Goal: Check status: Check status

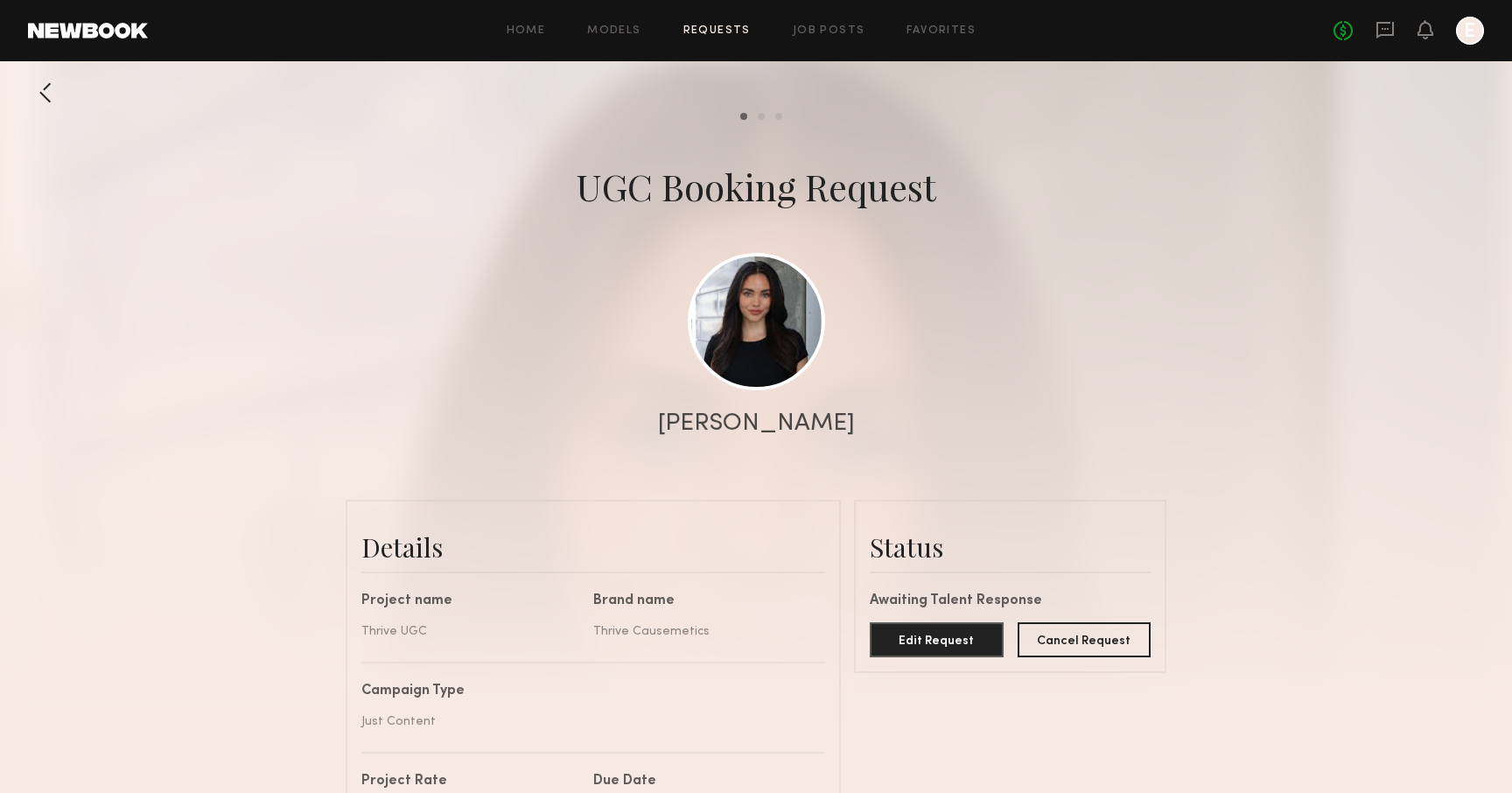
scroll to position [363, 0]
click at [38, 83] on div at bounding box center [46, 93] width 35 height 35
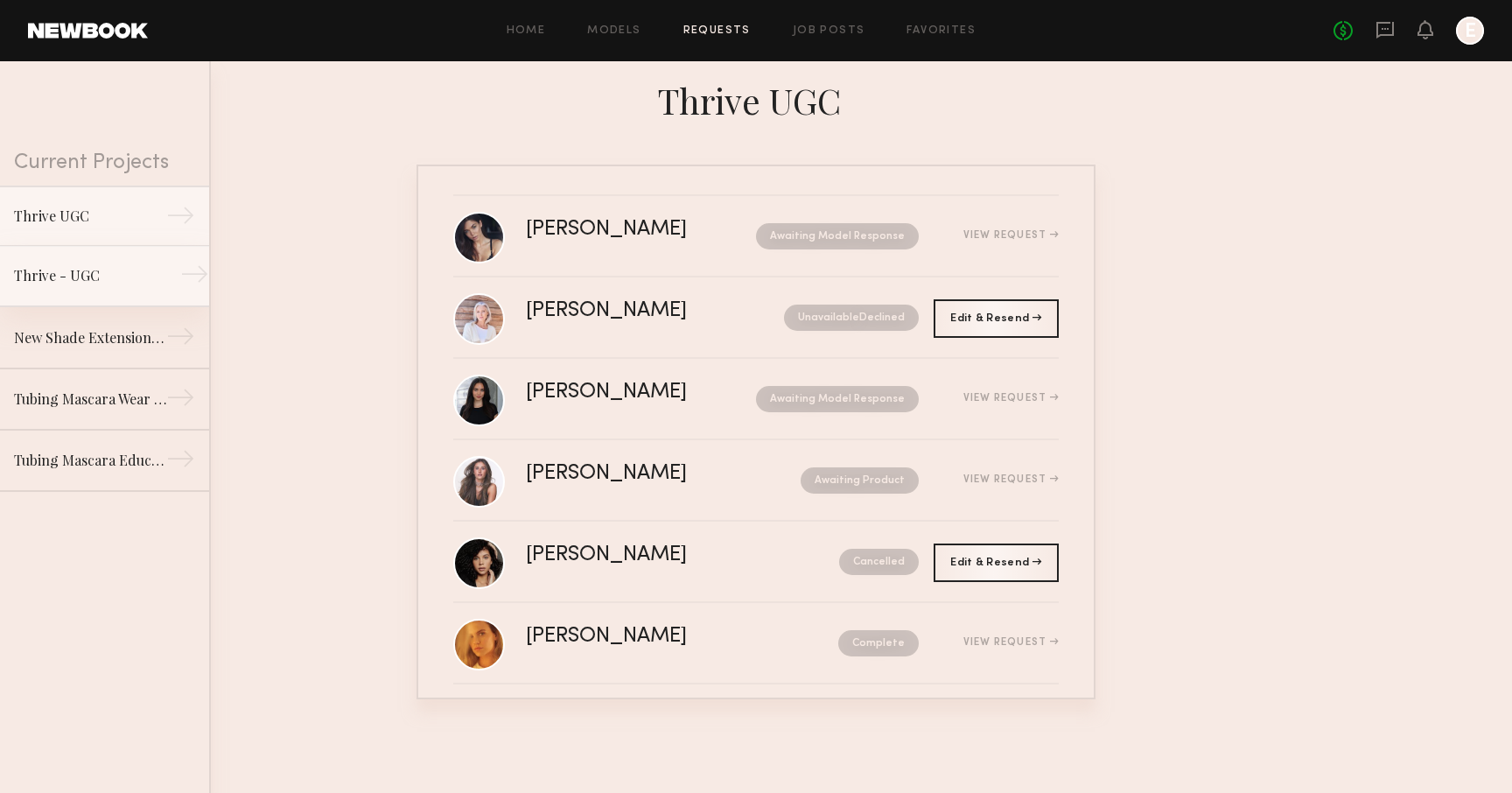
click at [24, 270] on div "Thrive - UGC" at bounding box center [90, 276] width 152 height 21
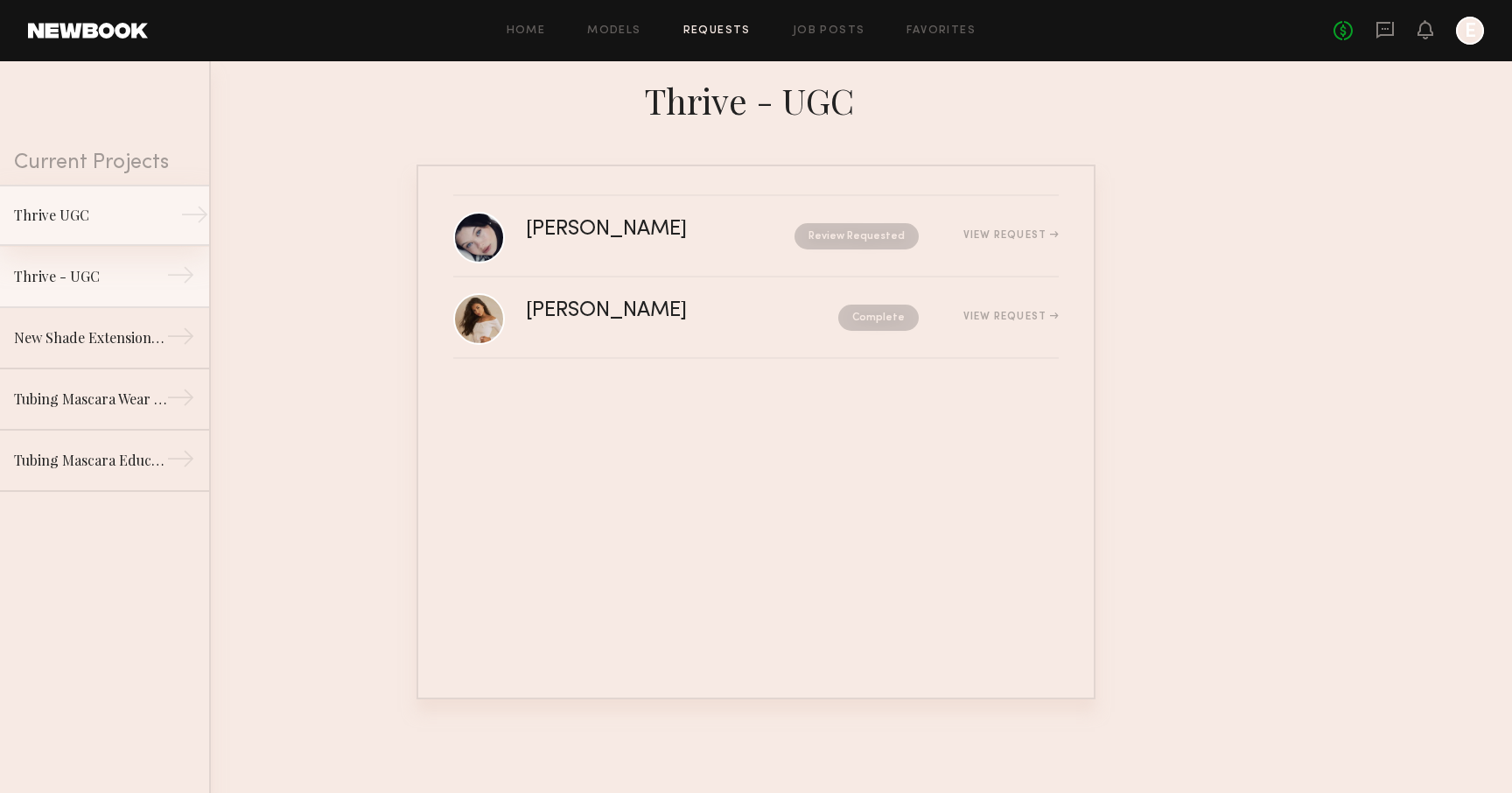
click at [163, 217] on div "Thrive UGC" at bounding box center [90, 215] width 152 height 21
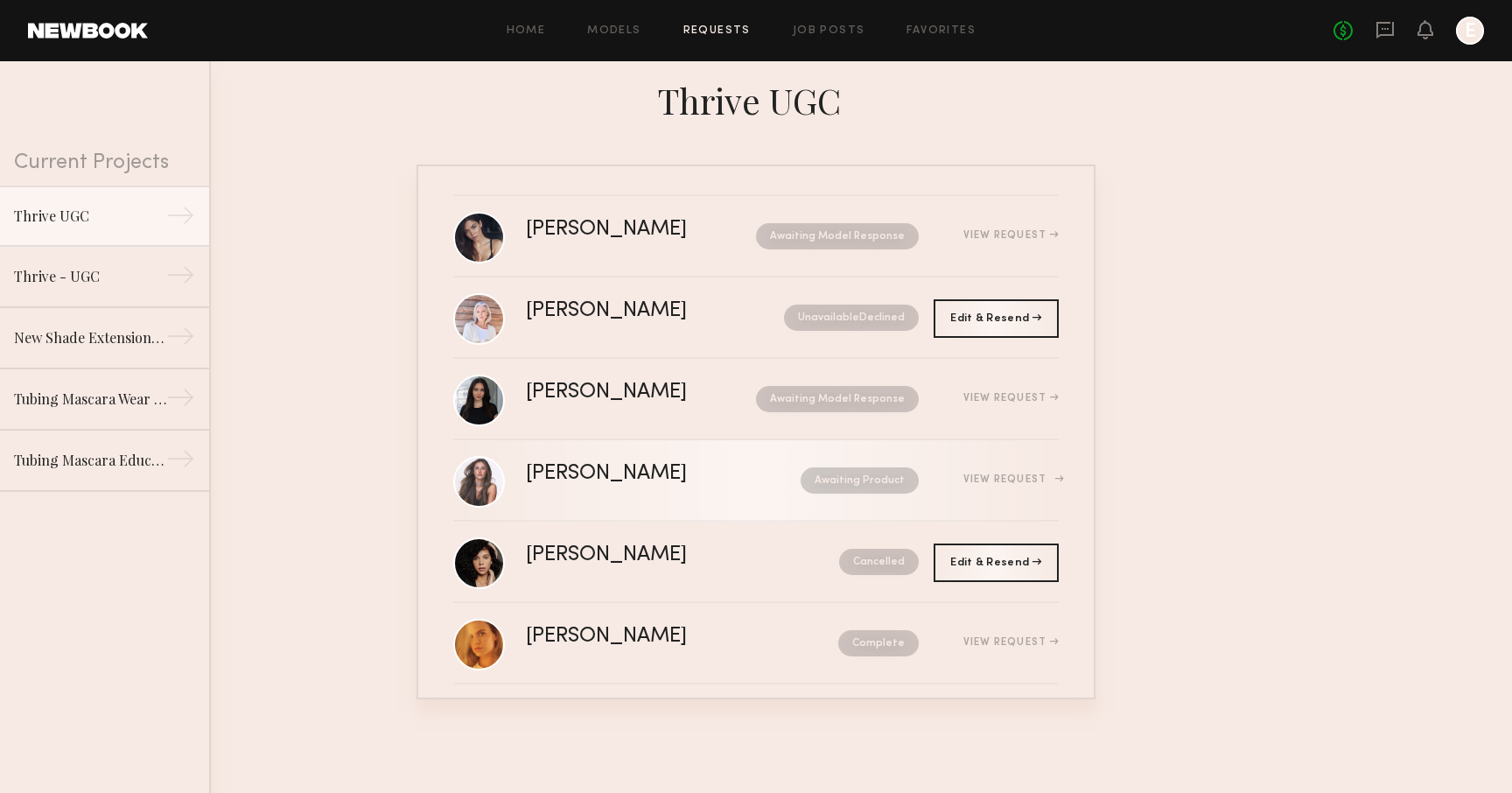
click at [603, 470] on div "[PERSON_NAME]" at bounding box center [635, 474] width 218 height 20
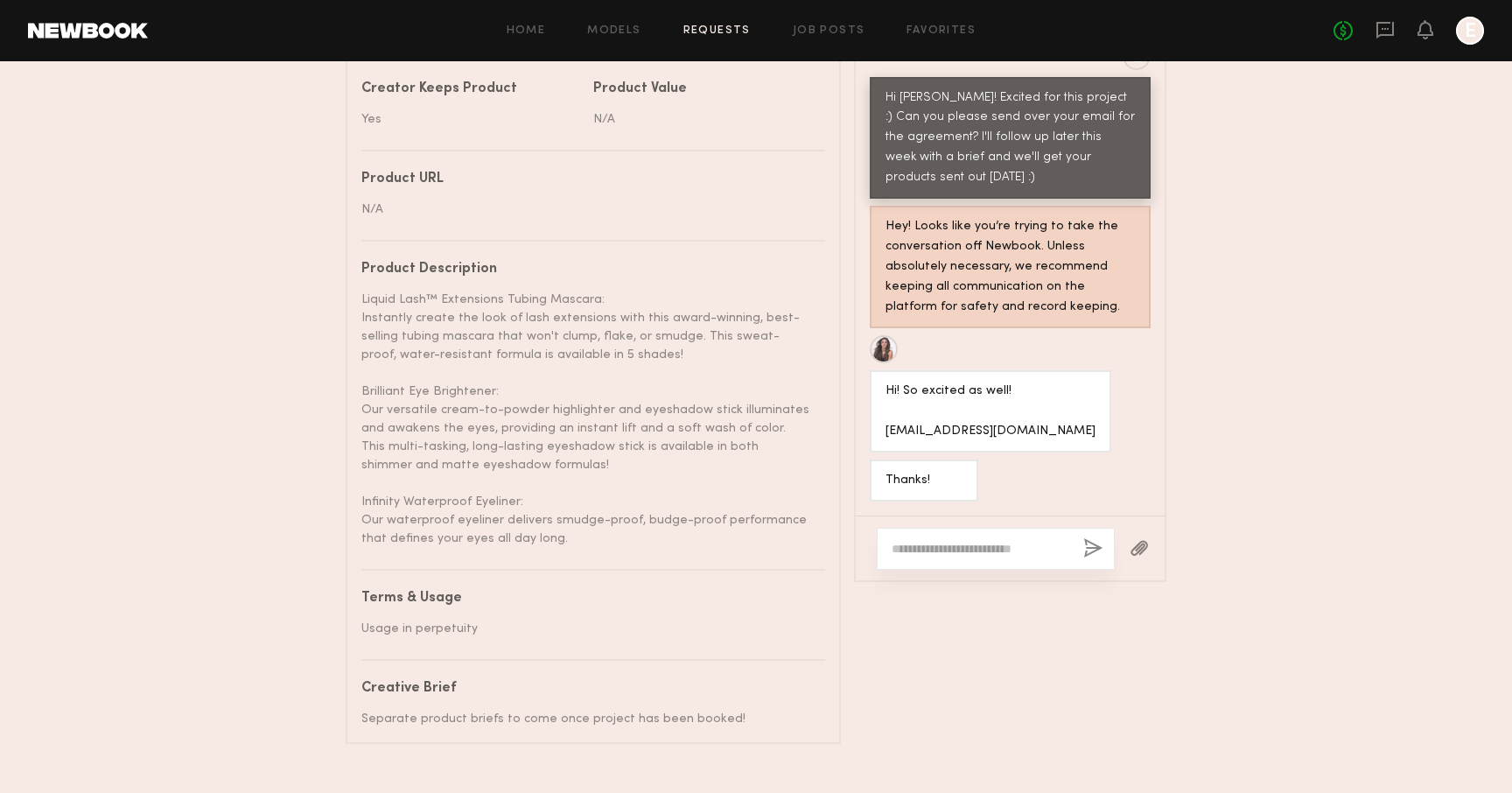
scroll to position [976, 0]
